Goal: Transaction & Acquisition: Book appointment/travel/reservation

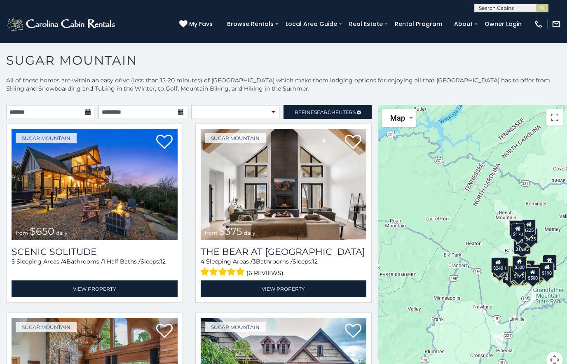
scroll to position [15, 0]
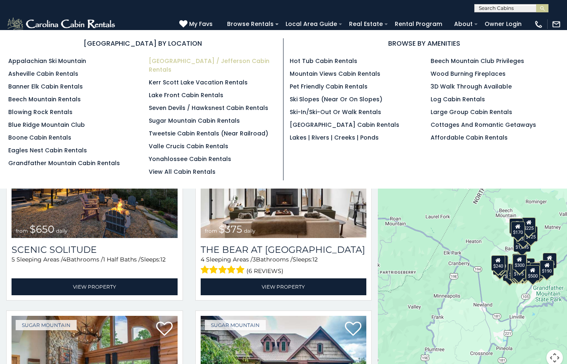
click at [254, 64] on link "[GEOGRAPHIC_DATA] / Jefferson Cabin Rentals" at bounding box center [209, 65] width 121 height 17
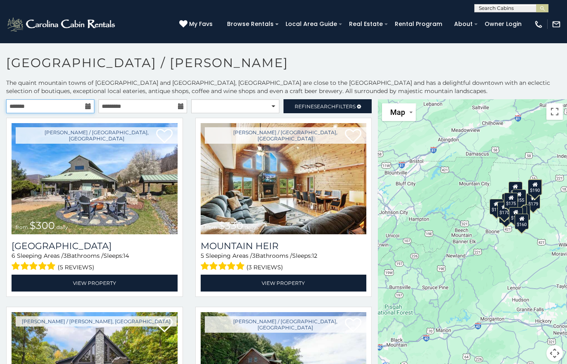
click at [74, 104] on input "text" at bounding box center [50, 106] width 88 height 14
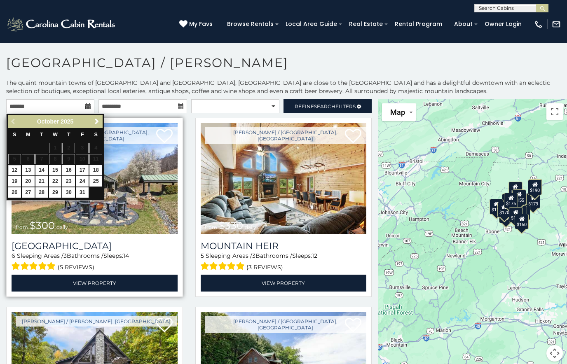
click at [31, 204] on img at bounding box center [95, 178] width 166 height 111
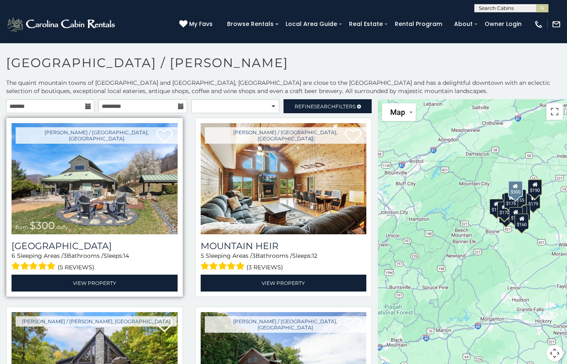
click at [26, 192] on img at bounding box center [95, 178] width 166 height 111
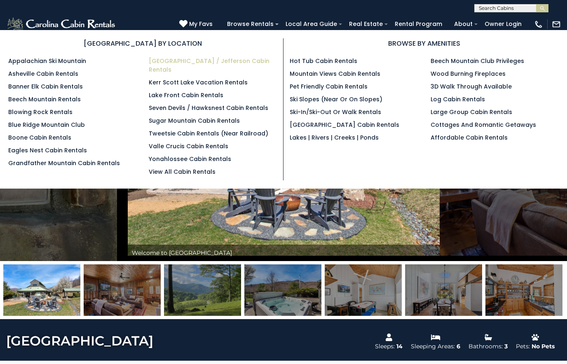
click at [261, 60] on link "[GEOGRAPHIC_DATA] / Jefferson Cabin Rentals" at bounding box center [209, 65] width 121 height 17
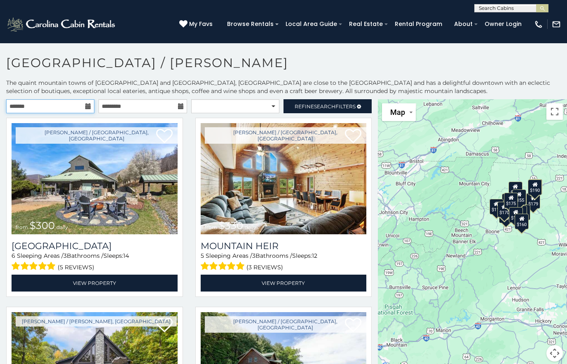
click at [79, 108] on input "text" at bounding box center [50, 106] width 88 height 14
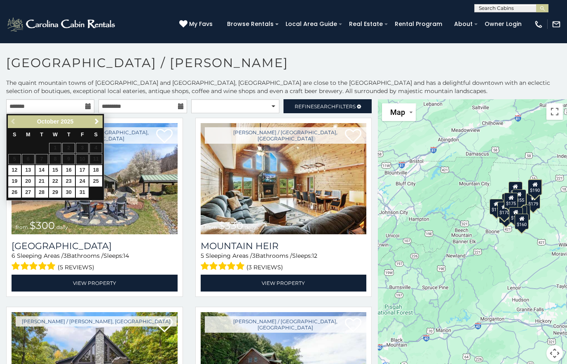
click at [28, 194] on link "27" at bounding box center [28, 192] width 13 height 10
type input "**********"
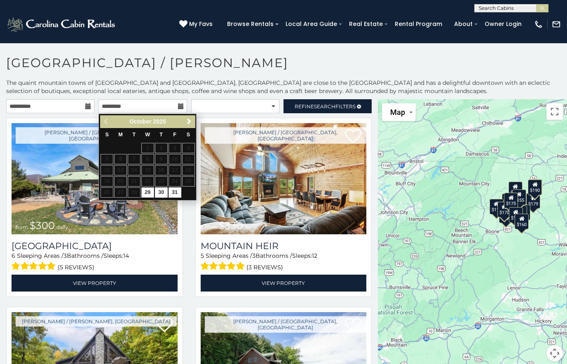
click at [192, 118] on link "Next" at bounding box center [189, 122] width 10 height 10
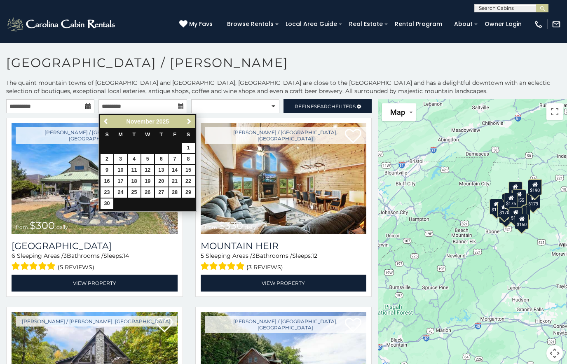
click at [190, 117] on link "Next" at bounding box center [189, 122] width 10 height 10
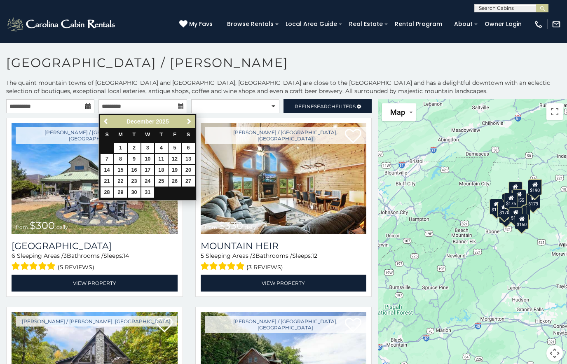
click at [147, 189] on link "31" at bounding box center [147, 192] width 13 height 10
type input "**********"
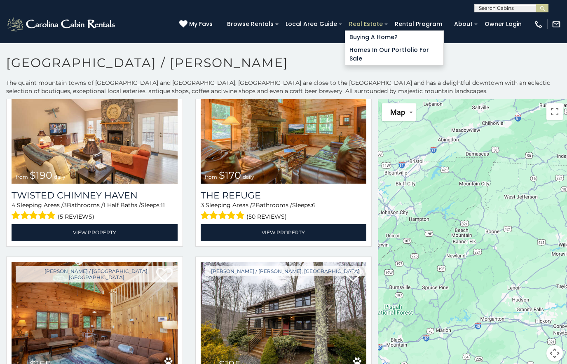
scroll to position [806, 0]
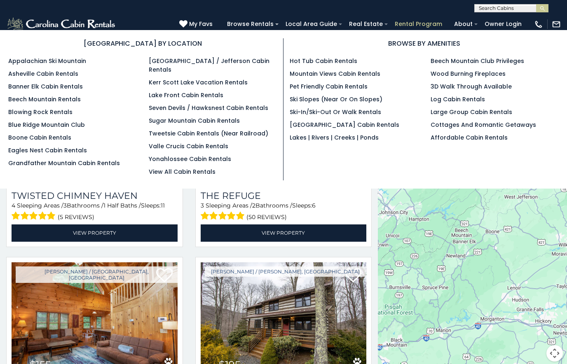
click at [417, 21] on link "Rental Program" at bounding box center [418, 24] width 56 height 13
